Goal: Navigation & Orientation: Find specific page/section

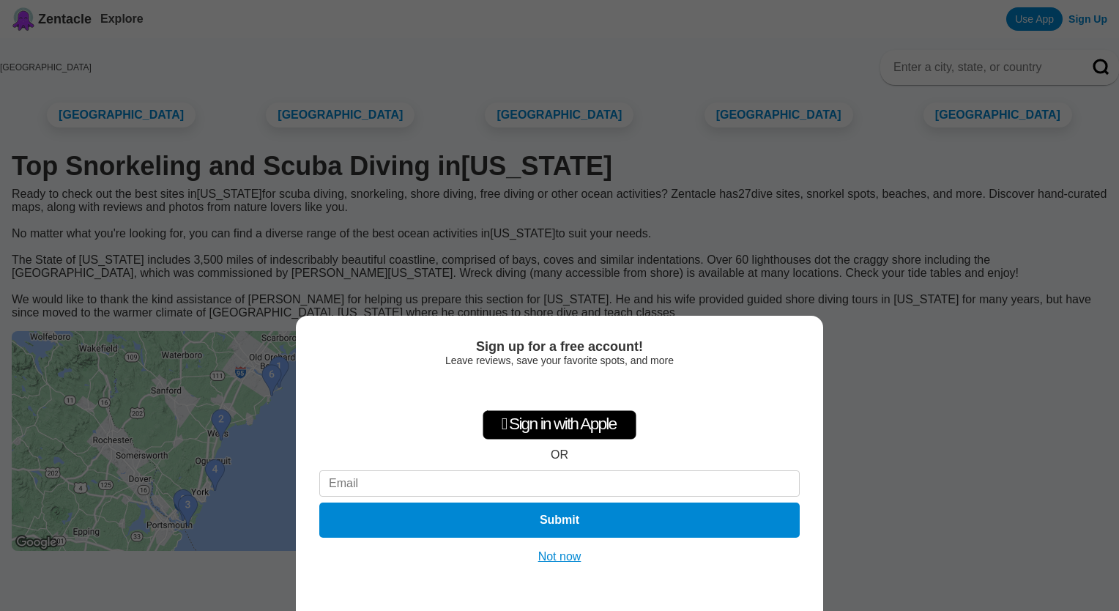
click at [868, 372] on div "Sign up for a free account! Leave reviews, save your favorite spots, and more …" at bounding box center [559, 305] width 1119 height 611
click at [571, 552] on button "Not now" at bounding box center [560, 556] width 52 height 15
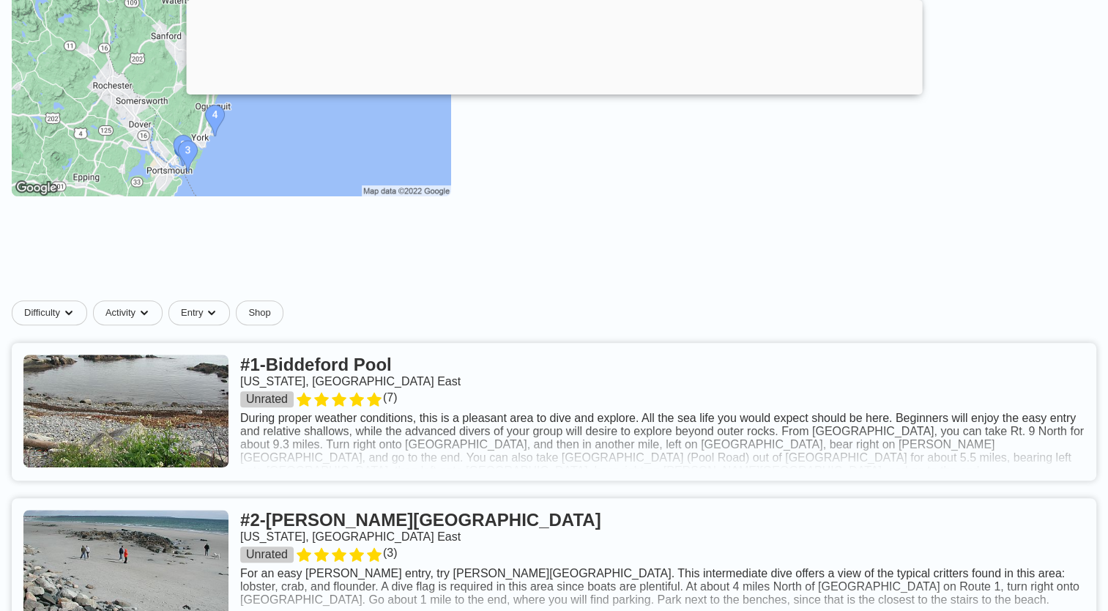
scroll to position [458, 0]
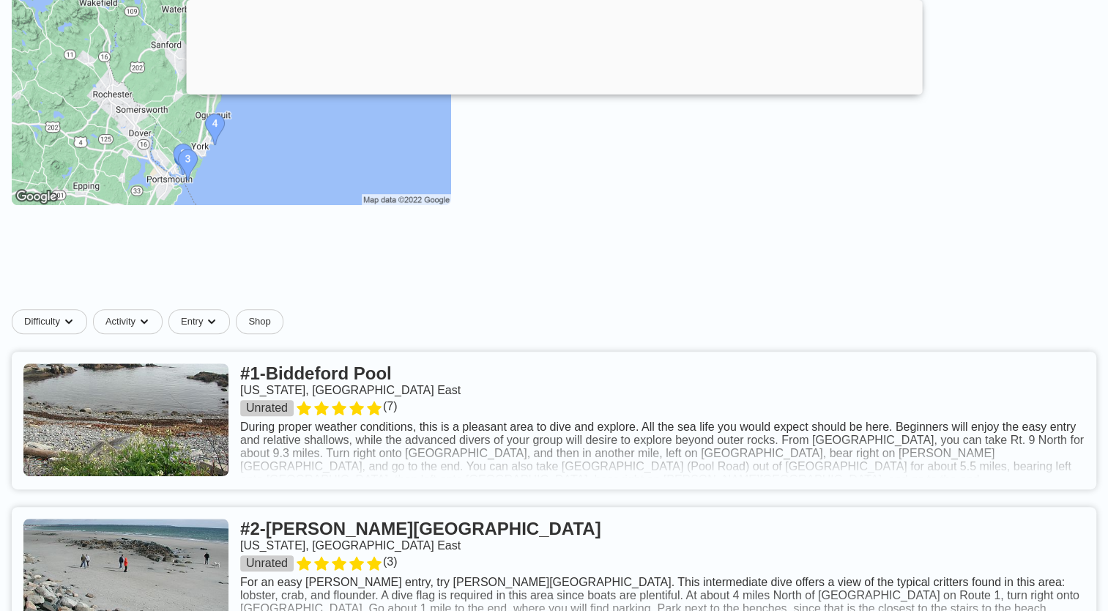
click at [605, 468] on link at bounding box center [554, 420] width 1084 height 138
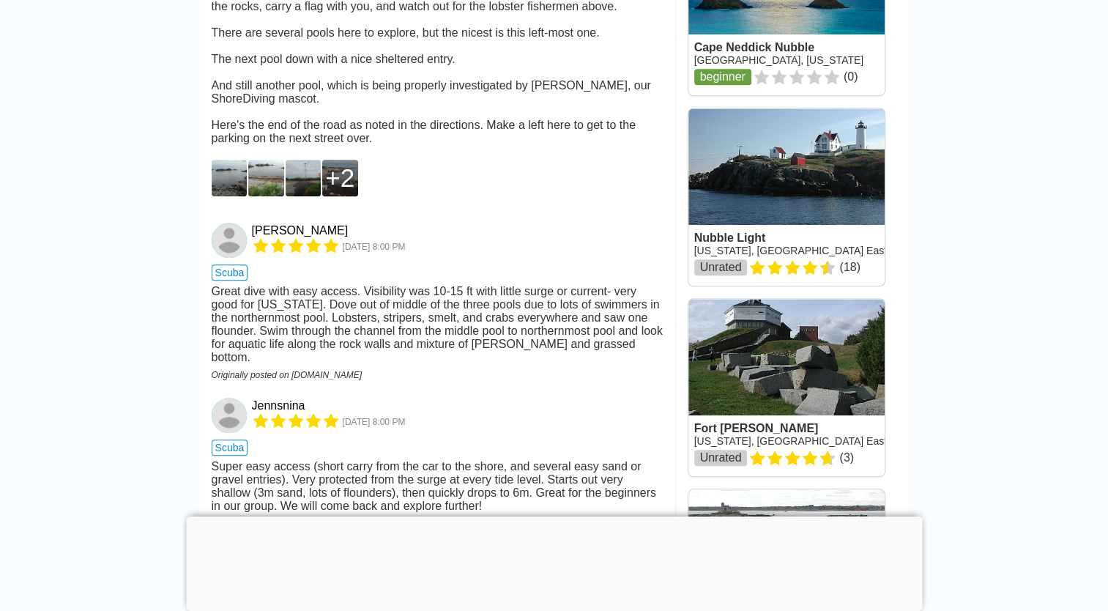
scroll to position [1398, 0]
